Goal: Task Accomplishment & Management: Use online tool/utility

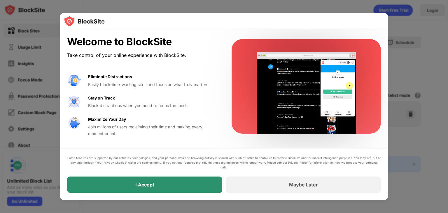
click at [181, 187] on div "I Accept" at bounding box center [144, 184] width 155 height 16
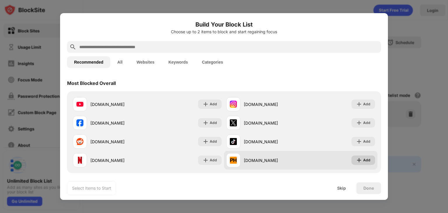
click at [360, 159] on img at bounding box center [359, 160] width 6 height 6
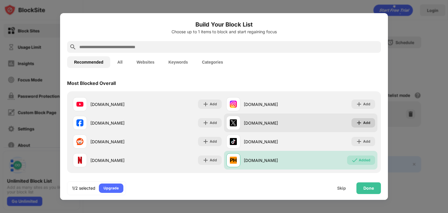
click at [362, 123] on img at bounding box center [359, 123] width 6 height 6
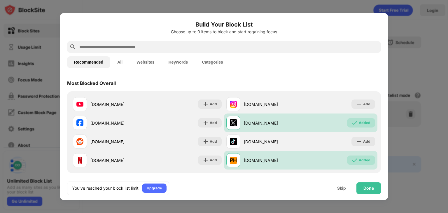
click at [186, 46] on input "text" at bounding box center [229, 46] width 300 height 7
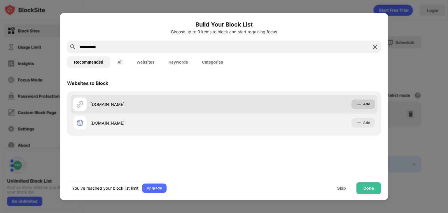
type input "**********"
click at [365, 104] on div "Add" at bounding box center [366, 104] width 7 height 6
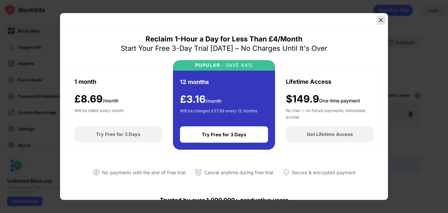
click at [381, 20] on img at bounding box center [381, 20] width 6 height 6
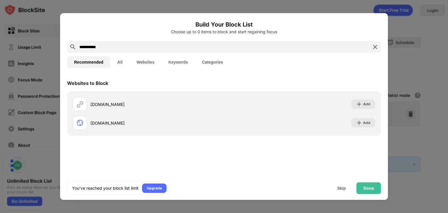
click at [373, 48] on img at bounding box center [375, 46] width 7 height 7
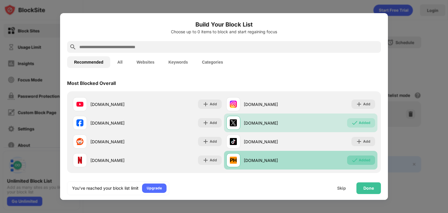
click at [367, 158] on div "Added" at bounding box center [365, 160] width 12 height 6
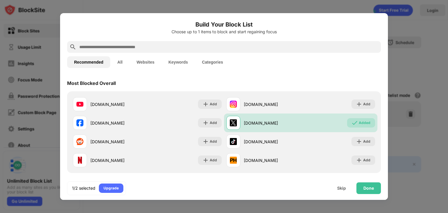
click at [234, 51] on div at bounding box center [224, 47] width 314 height 12
click at [225, 48] on input "text" at bounding box center [229, 46] width 300 height 7
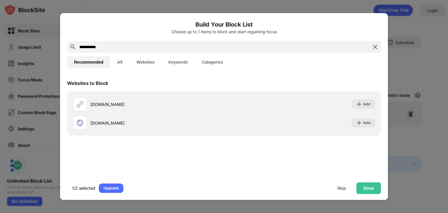
type input "**********"
click at [359, 104] on img at bounding box center [359, 104] width 6 height 6
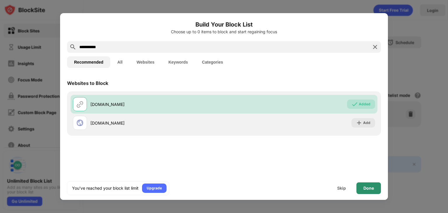
click at [370, 184] on div "Done" at bounding box center [368, 188] width 25 height 12
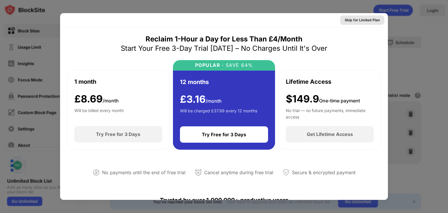
click at [357, 20] on div "Skip for Limited Plan" at bounding box center [362, 20] width 35 height 6
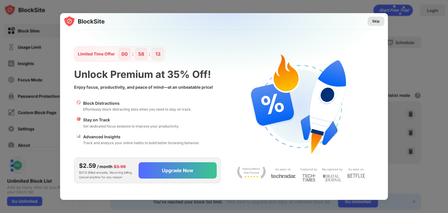
click at [377, 21] on div "Skip" at bounding box center [376, 21] width 8 height 6
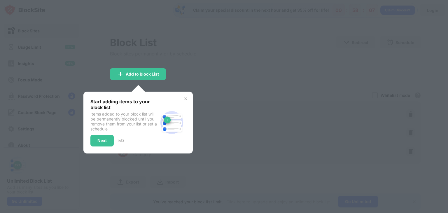
click at [100, 139] on div "Next" at bounding box center [101, 140] width 9 height 5
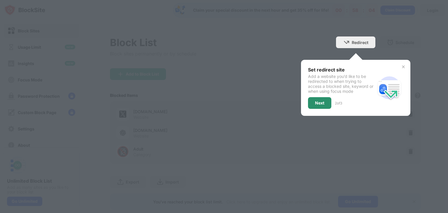
click at [318, 102] on div "Next" at bounding box center [319, 103] width 9 height 5
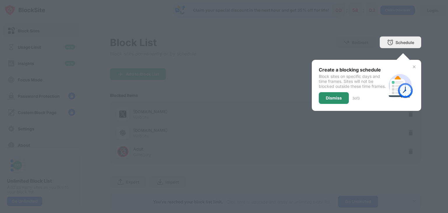
click at [339, 100] on div "Dismiss" at bounding box center [334, 98] width 16 height 5
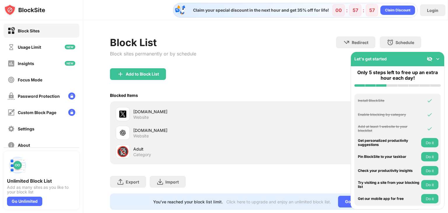
click at [334, 71] on div "Add to Block List" at bounding box center [265, 78] width 311 height 21
click at [439, 59] on img at bounding box center [438, 59] width 6 height 6
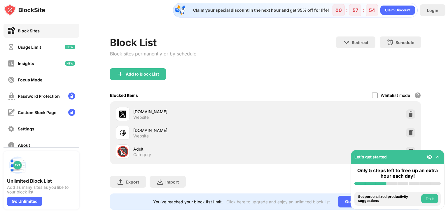
scroll to position [13, 0]
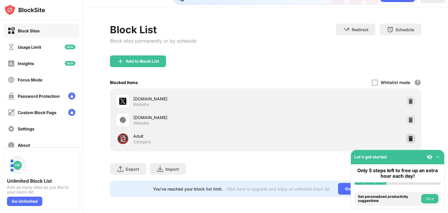
click at [411, 138] on img at bounding box center [411, 139] width 6 height 6
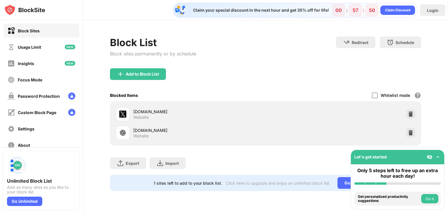
scroll to position [0, 0]
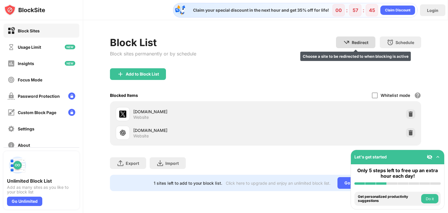
click at [343, 44] on img at bounding box center [346, 42] width 7 height 7
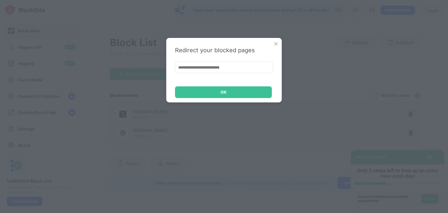
click at [219, 64] on input at bounding box center [224, 68] width 98 height 12
type input "*"
click at [275, 45] on img at bounding box center [276, 44] width 6 height 6
